Goal: Task Accomplishment & Management: Manage account settings

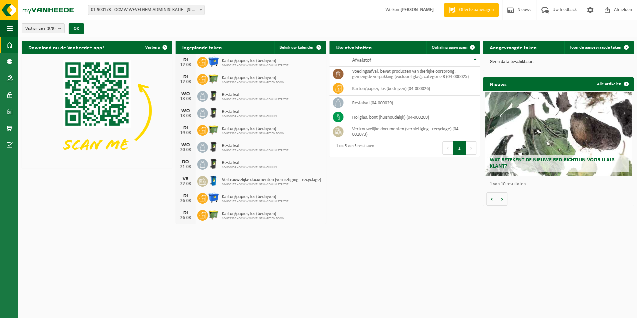
click at [186, 63] on div "12-08" at bounding box center [185, 65] width 13 height 5
drag, startPoint x: 186, startPoint y: 62, endPoint x: 244, endPoint y: 60, distance: 57.7
click at [242, 59] on span "Karton/papier, los (bedrijven)" at bounding box center [255, 60] width 67 height 5
click at [301, 48] on span "Bekijk uw kalender" at bounding box center [297, 47] width 34 height 4
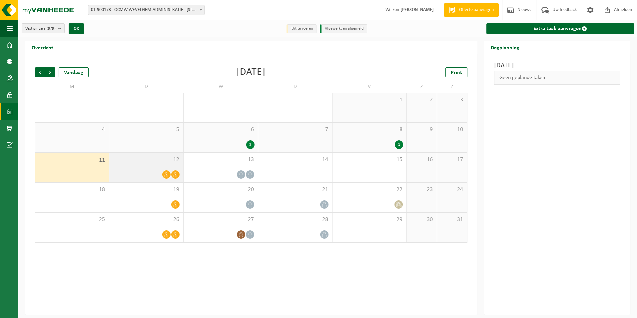
click at [166, 173] on icon at bounding box center [167, 175] width 6 height 6
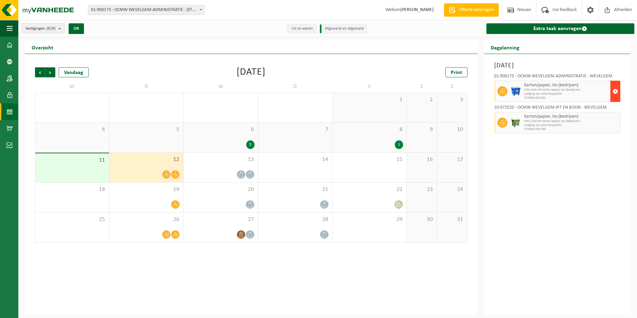
click at [617, 89] on span "button" at bounding box center [615, 91] width 5 height 13
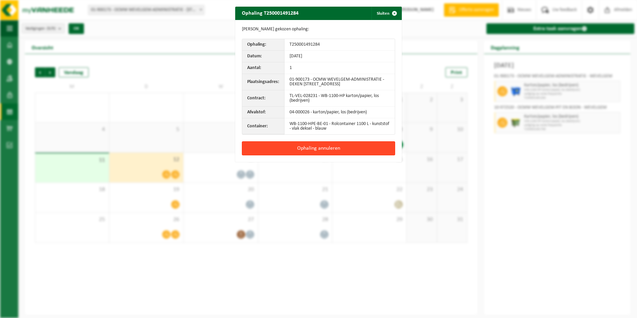
click at [323, 147] on button "Ophaling annuleren" at bounding box center [318, 148] width 153 height 14
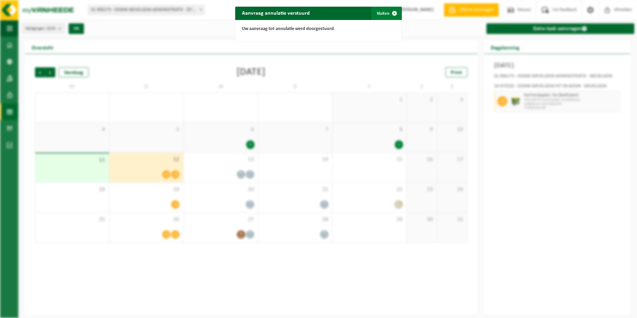
click at [389, 13] on span "button" at bounding box center [394, 13] width 13 height 13
